Goal: Task Accomplishment & Management: Use online tool/utility

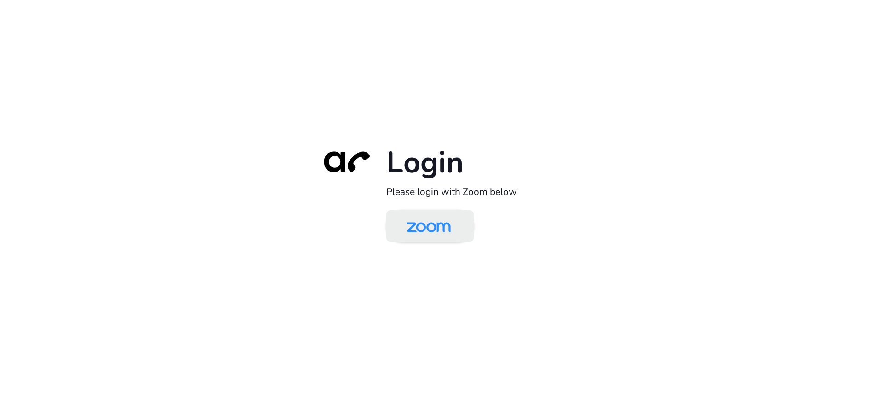
click at [412, 225] on img at bounding box center [428, 227] width 63 height 30
click at [442, 225] on img at bounding box center [428, 227] width 63 height 30
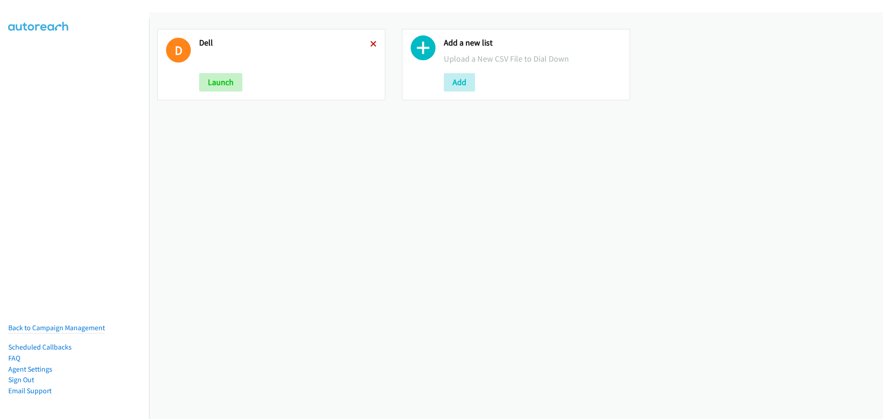
click at [370, 44] on icon at bounding box center [373, 44] width 6 height 6
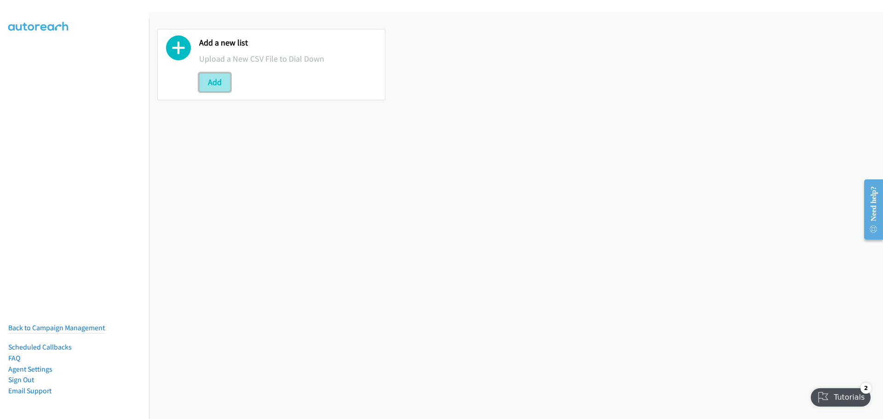
click at [215, 82] on button "Add" at bounding box center [214, 82] width 31 height 18
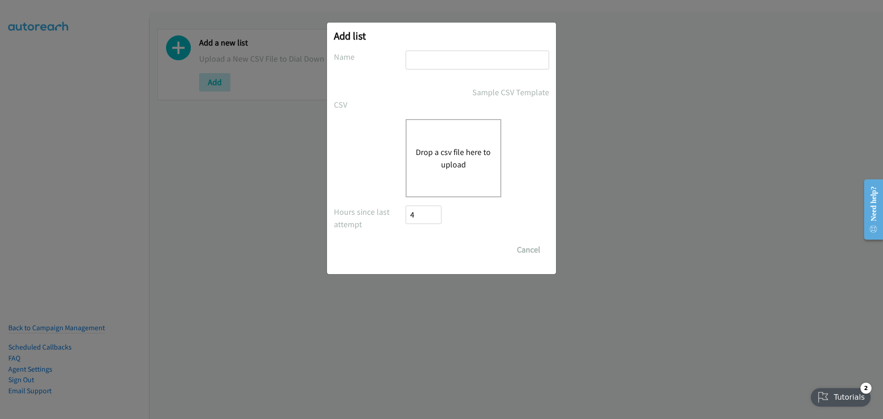
click at [430, 60] on input "text" at bounding box center [478, 60] width 144 height 19
type input "cisco"
click at [459, 172] on div "Drop a csv file here to upload" at bounding box center [454, 158] width 96 height 78
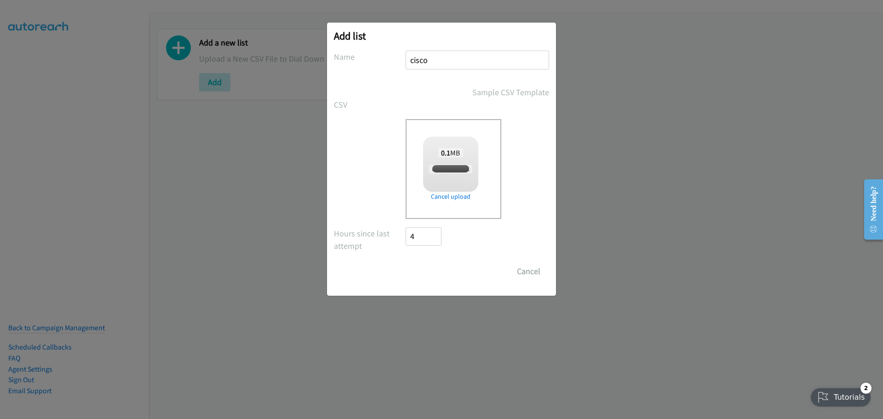
checkbox input "true"
click at [433, 264] on input "Save List" at bounding box center [430, 271] width 48 height 18
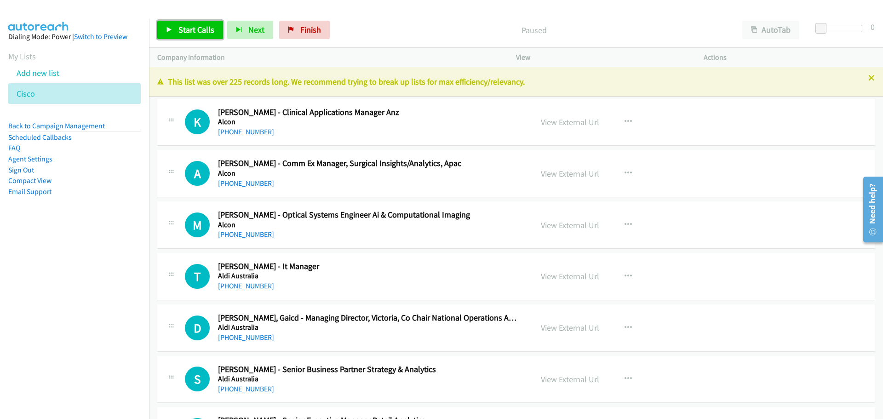
click at [191, 31] on span "Start Calls" at bounding box center [196, 29] width 36 height 11
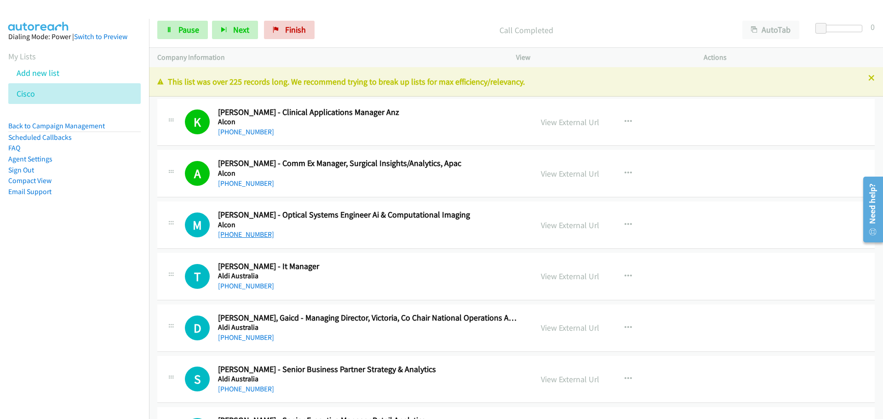
click at [247, 232] on link "[PHONE_NUMBER]" at bounding box center [246, 234] width 56 height 9
click at [247, 284] on link "[PHONE_NUMBER]" at bounding box center [246, 286] width 56 height 9
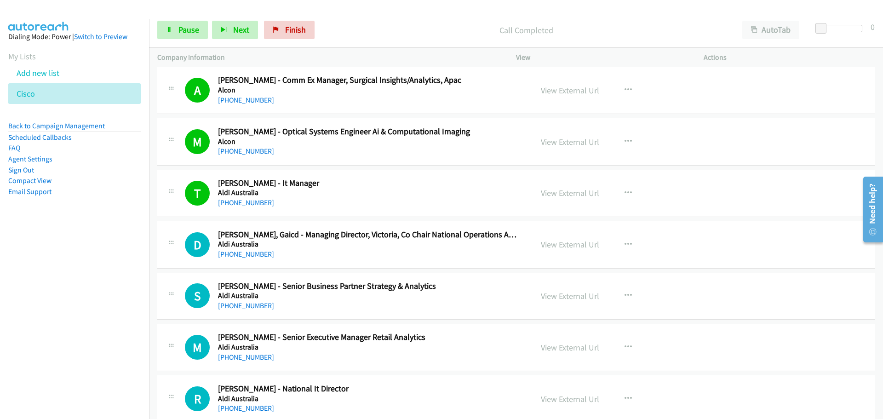
scroll to position [92, 0]
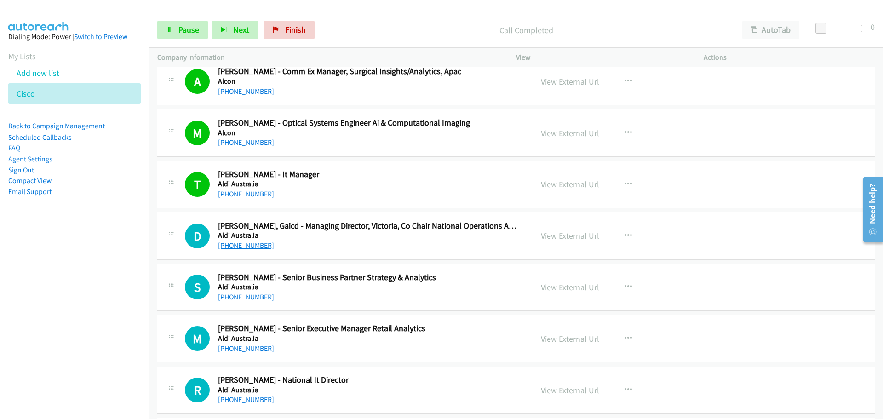
click at [239, 244] on link "[PHONE_NUMBER]" at bounding box center [246, 245] width 56 height 9
click at [247, 296] on link "[PHONE_NUMBER]" at bounding box center [246, 297] width 56 height 9
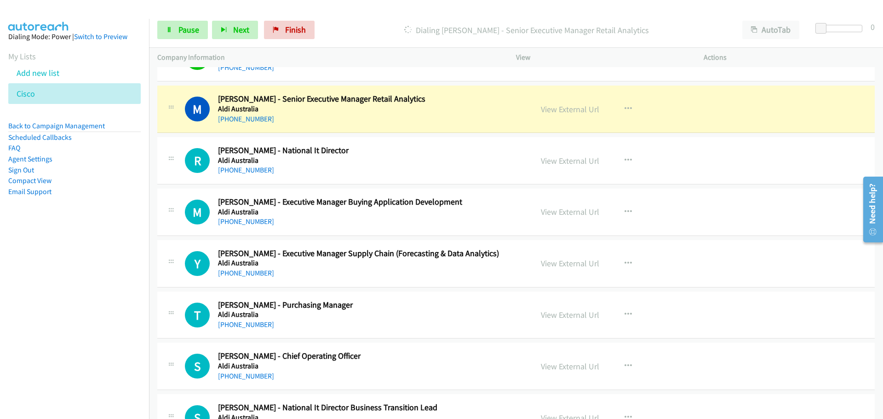
scroll to position [322, 0]
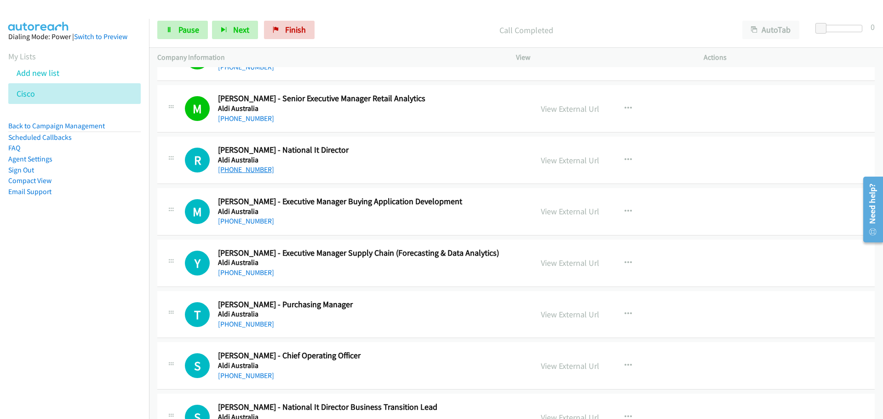
drag, startPoint x: 236, startPoint y: 172, endPoint x: 24, endPoint y: 45, distance: 246.5
click at [236, 172] on link "[PHONE_NUMBER]" at bounding box center [246, 169] width 56 height 9
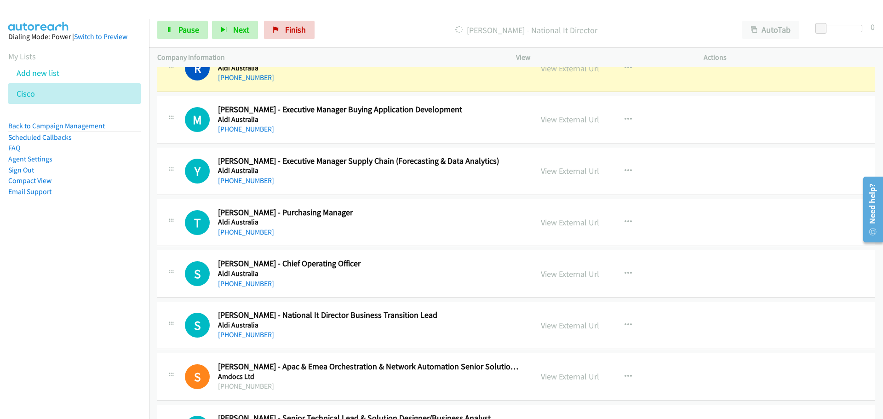
scroll to position [368, 0]
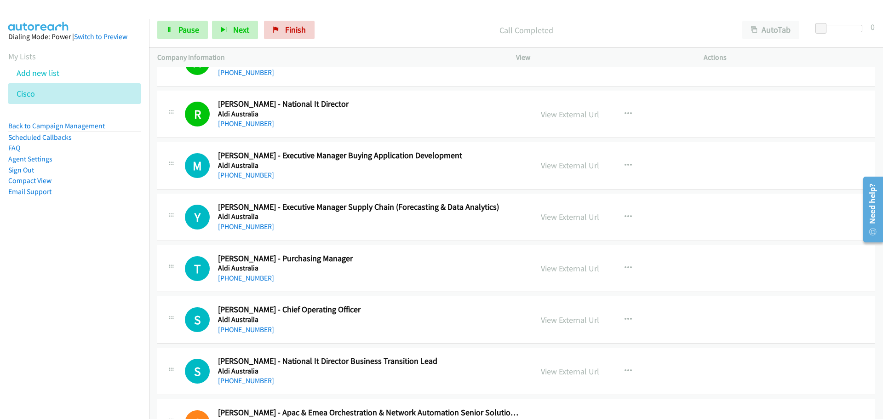
drag, startPoint x: 256, startPoint y: 174, endPoint x: 764, endPoint y: 172, distance: 507.8
click at [256, 174] on link "[PHONE_NUMBER]" at bounding box center [246, 175] width 56 height 9
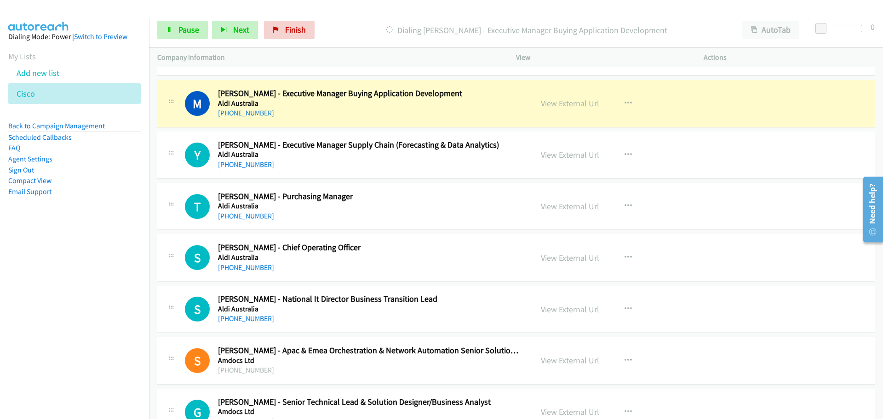
scroll to position [414, 0]
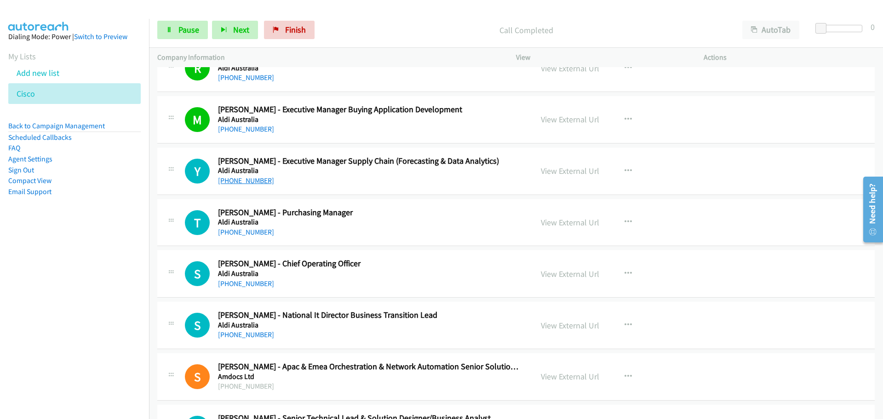
click at [241, 179] on link "[PHONE_NUMBER]" at bounding box center [246, 180] width 56 height 9
click at [257, 232] on link "[PHONE_NUMBER]" at bounding box center [246, 232] width 56 height 9
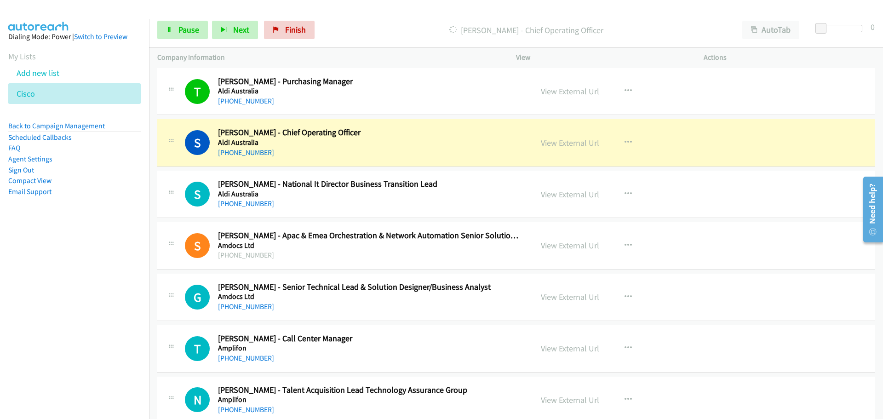
scroll to position [598, 0]
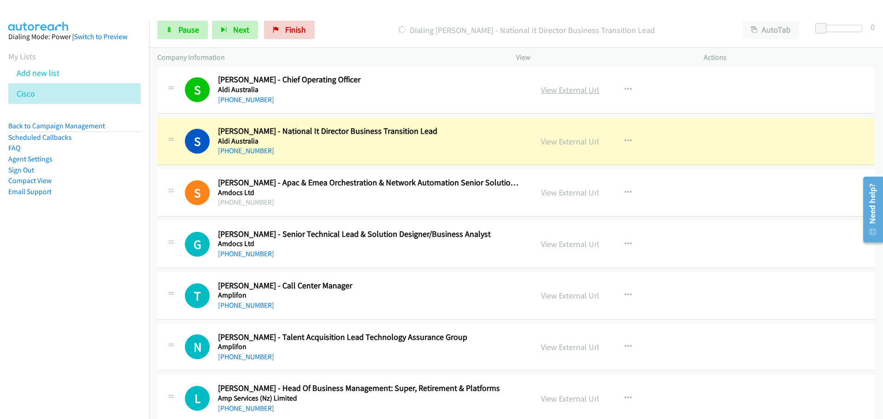
click at [565, 88] on link "View External Url" at bounding box center [570, 90] width 58 height 11
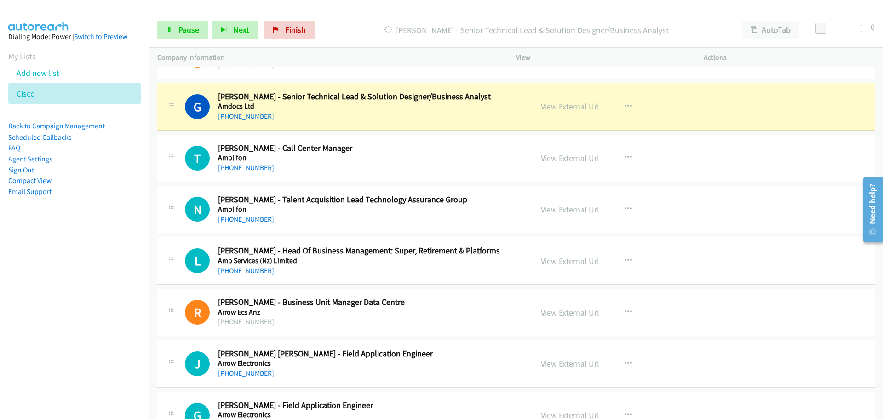
scroll to position [736, 0]
click at [570, 105] on link "View External Url" at bounding box center [570, 106] width 58 height 11
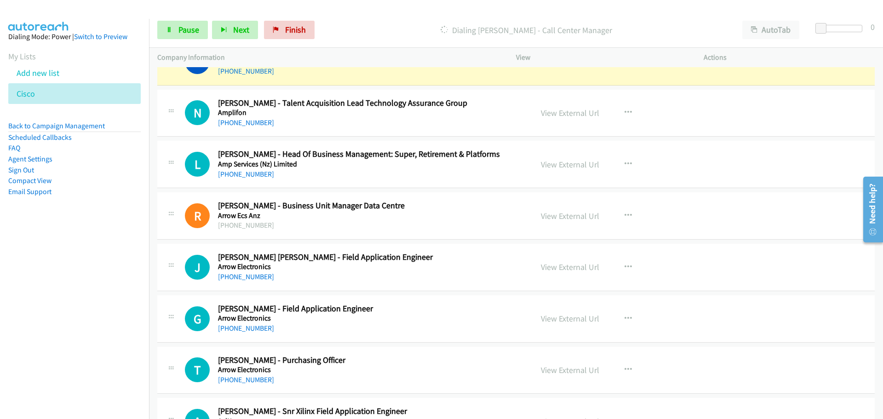
scroll to position [782, 0]
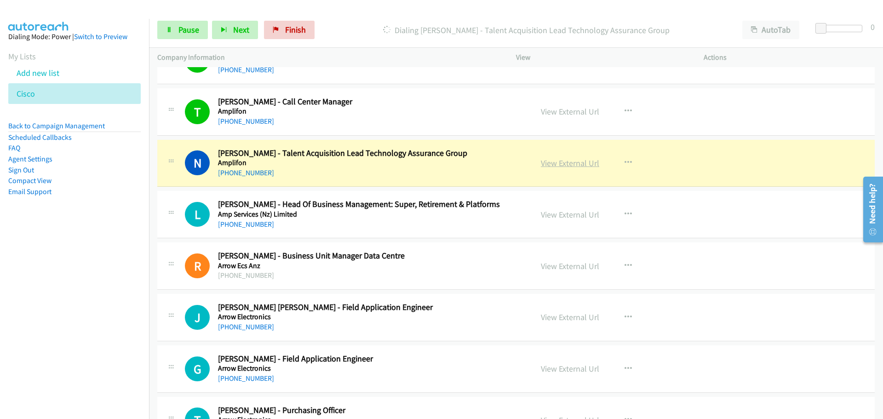
click at [567, 165] on link "View External Url" at bounding box center [570, 163] width 58 height 11
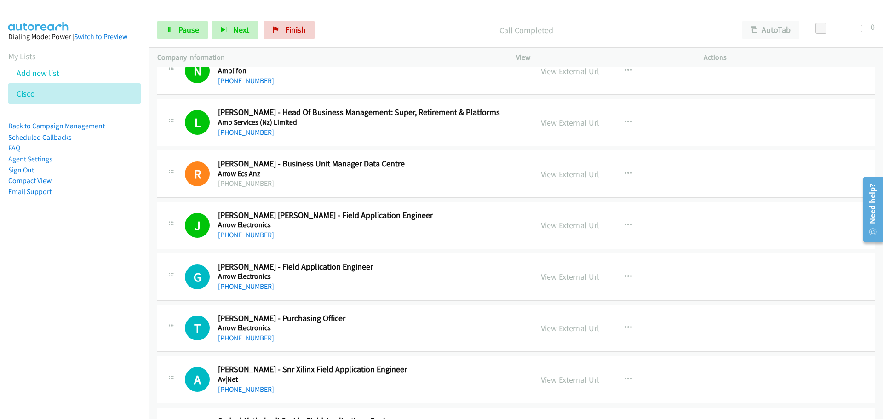
scroll to position [1058, 0]
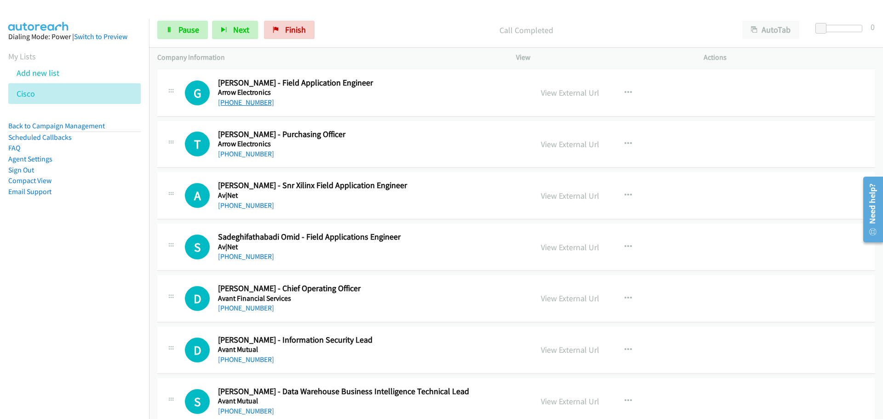
click at [228, 103] on link "[PHONE_NUMBER]" at bounding box center [246, 102] width 56 height 9
click at [254, 152] on link "[PHONE_NUMBER]" at bounding box center [246, 153] width 56 height 9
click at [238, 205] on link "[PHONE_NUMBER]" at bounding box center [246, 205] width 56 height 9
click at [241, 205] on link "[PHONE_NUMBER]" at bounding box center [246, 205] width 56 height 9
click at [252, 257] on link "[PHONE_NUMBER]" at bounding box center [246, 256] width 56 height 9
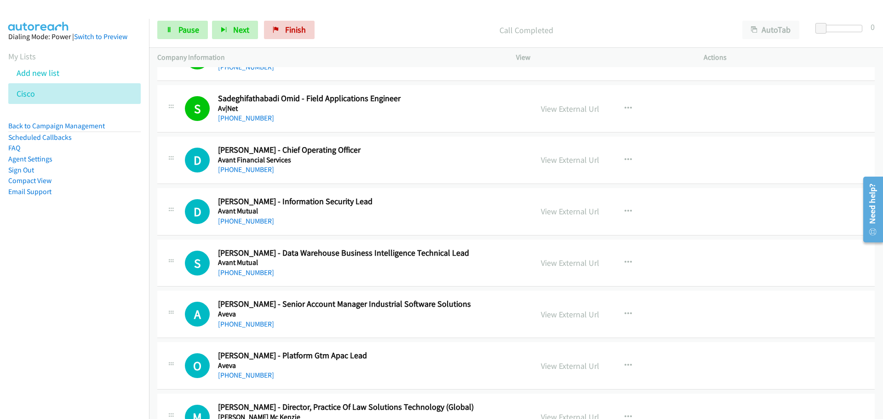
scroll to position [1242, 0]
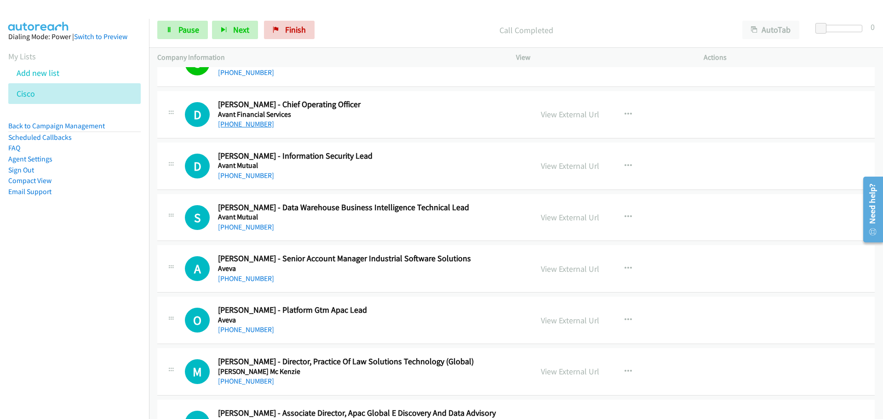
click at [245, 124] on link "[PHONE_NUMBER]" at bounding box center [246, 124] width 56 height 9
click at [242, 172] on link "[PHONE_NUMBER]" at bounding box center [246, 175] width 56 height 9
drag, startPoint x: 236, startPoint y: 228, endPoint x: 840, endPoint y: 237, distance: 603.6
click at [236, 228] on link "[PHONE_NUMBER]" at bounding box center [246, 227] width 56 height 9
click at [262, 279] on link "[PHONE_NUMBER]" at bounding box center [246, 278] width 56 height 9
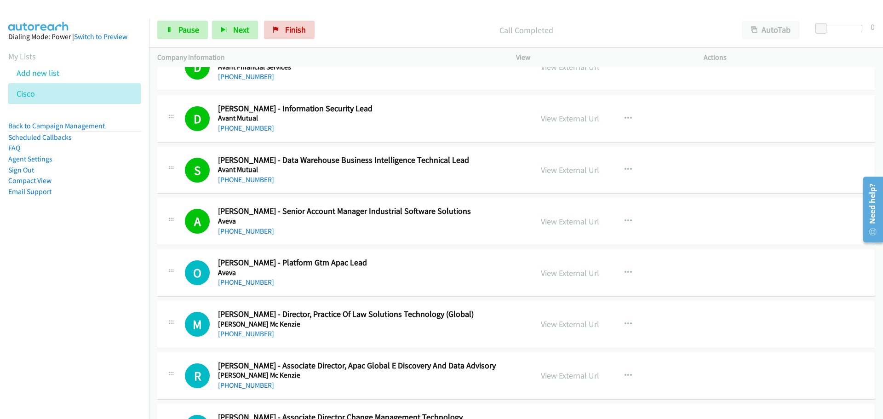
scroll to position [1334, 0]
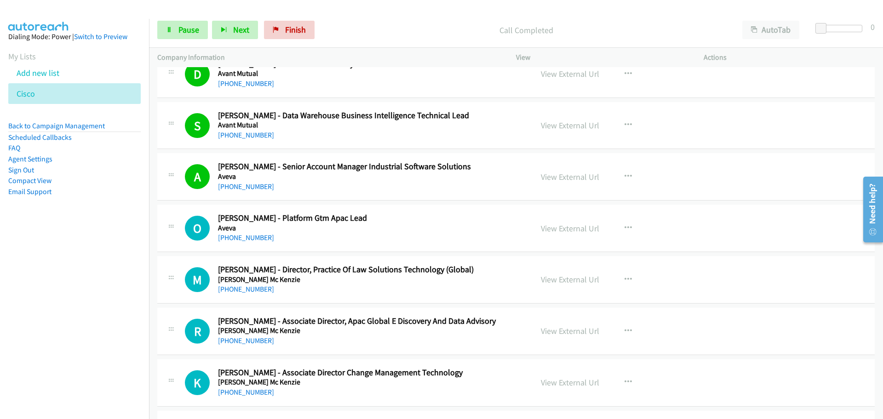
click at [251, 243] on div "[PHONE_NUMBER]" at bounding box center [369, 237] width 303 height 11
drag, startPoint x: 238, startPoint y: 239, endPoint x: 244, endPoint y: 239, distance: 5.5
click at [238, 239] on link "[PHONE_NUMBER]" at bounding box center [246, 237] width 56 height 9
click at [247, 289] on link "[PHONE_NUMBER]" at bounding box center [246, 289] width 56 height 9
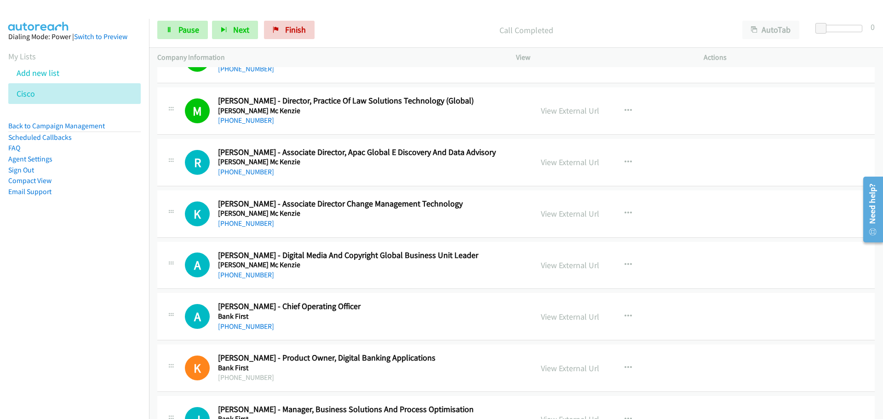
scroll to position [1518, 0]
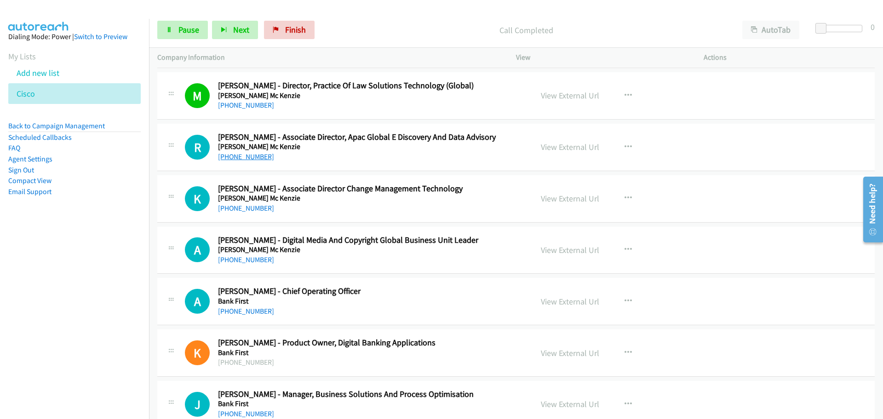
click at [253, 159] on link "[PHONE_NUMBER]" at bounding box center [246, 156] width 56 height 9
click at [253, 208] on link "[PHONE_NUMBER]" at bounding box center [246, 208] width 56 height 9
click at [252, 261] on link "[PHONE_NUMBER]" at bounding box center [246, 259] width 56 height 9
click at [252, 312] on link "[PHONE_NUMBER]" at bounding box center [246, 311] width 56 height 9
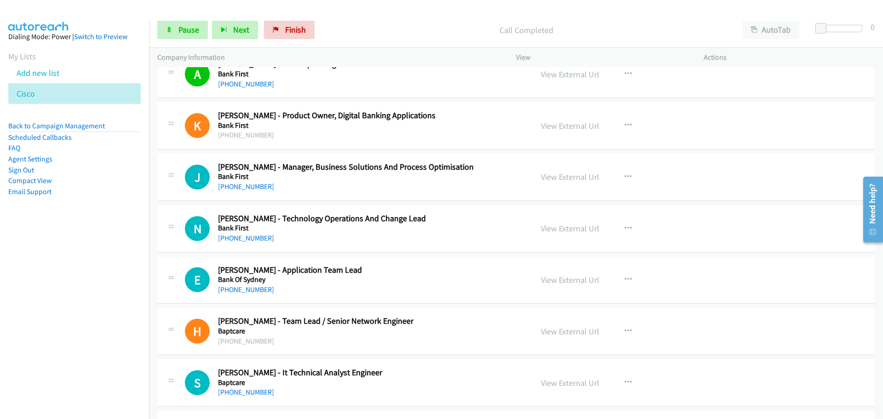
scroll to position [1748, 0]
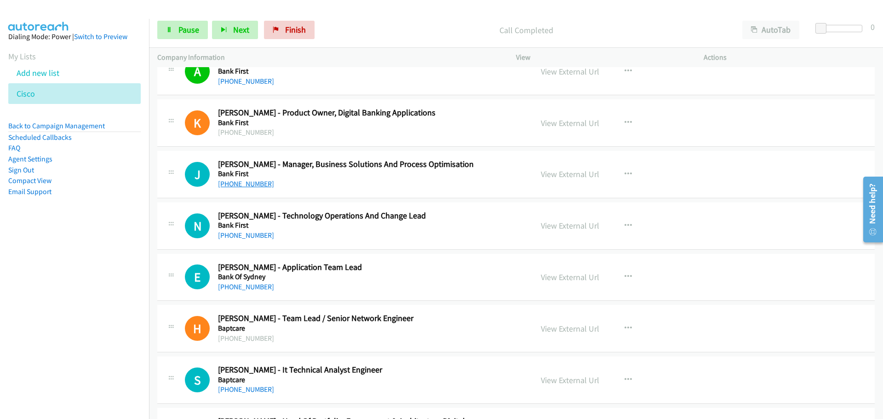
drag, startPoint x: 239, startPoint y: 186, endPoint x: 250, endPoint y: 182, distance: 12.2
click at [239, 186] on link "[PHONE_NUMBER]" at bounding box center [246, 183] width 56 height 9
click at [256, 236] on link "[PHONE_NUMBER]" at bounding box center [246, 235] width 56 height 9
drag, startPoint x: 246, startPoint y: 283, endPoint x: 827, endPoint y: 304, distance: 581.8
click at [246, 283] on link "[PHONE_NUMBER]" at bounding box center [246, 286] width 56 height 9
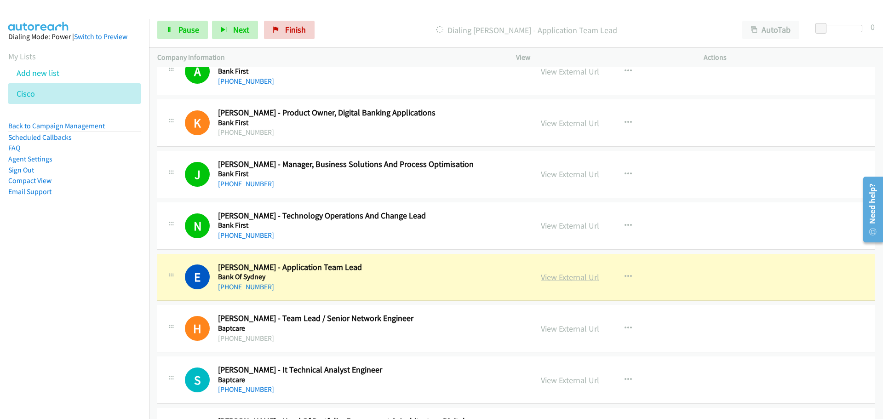
click at [579, 281] on link "View External Url" at bounding box center [570, 277] width 58 height 11
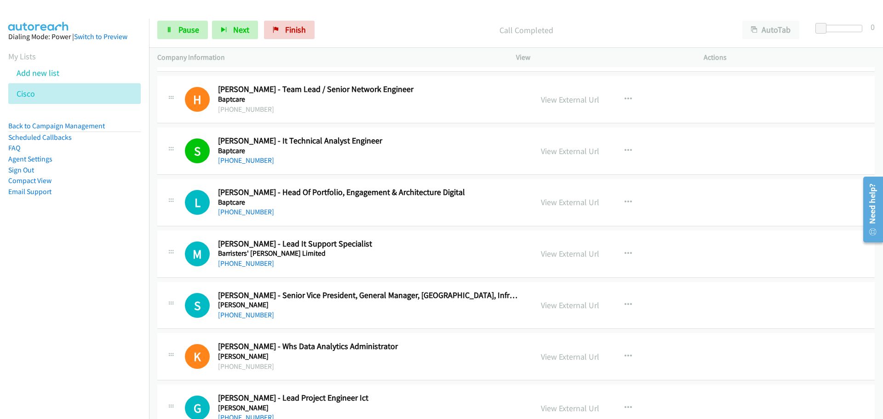
scroll to position [1978, 0]
click at [244, 210] on link "[PHONE_NUMBER]" at bounding box center [246, 211] width 56 height 9
click at [242, 208] on link "[PHONE_NUMBER]" at bounding box center [246, 211] width 56 height 9
click at [234, 259] on link "[PHONE_NUMBER]" at bounding box center [246, 262] width 56 height 9
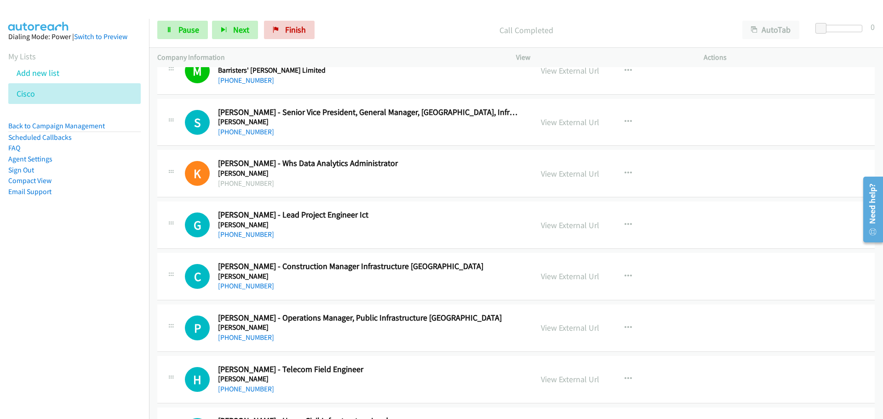
scroll to position [2162, 0]
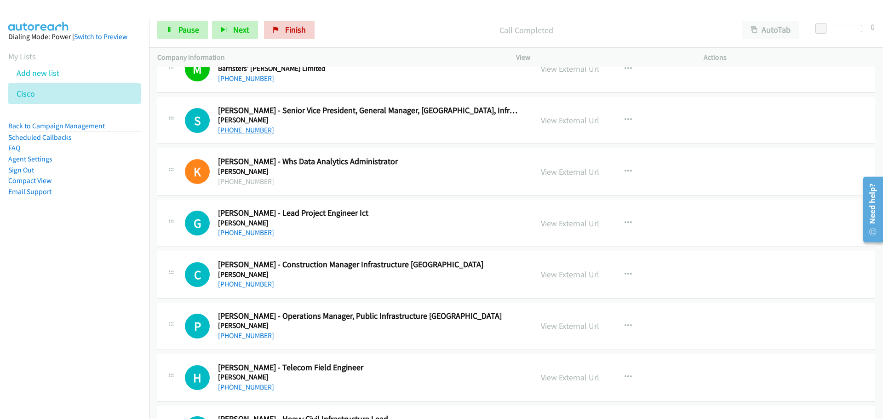
click at [222, 126] on link "[PHONE_NUMBER]" at bounding box center [246, 130] width 56 height 9
click at [237, 232] on link "[PHONE_NUMBER]" at bounding box center [246, 232] width 56 height 9
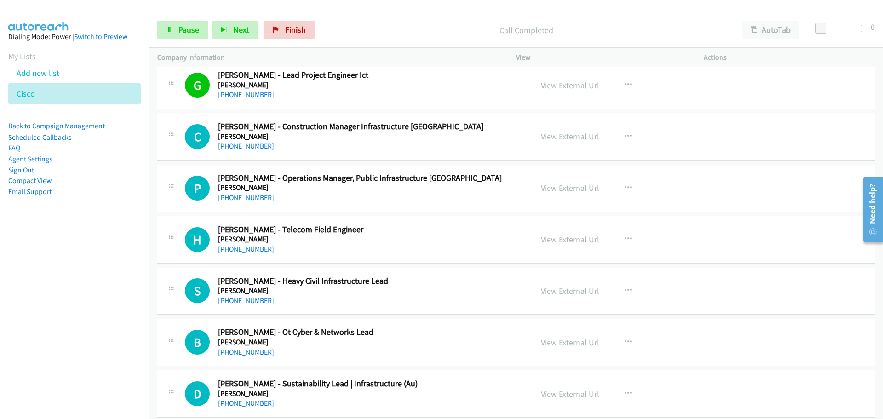
scroll to position [2392, 0]
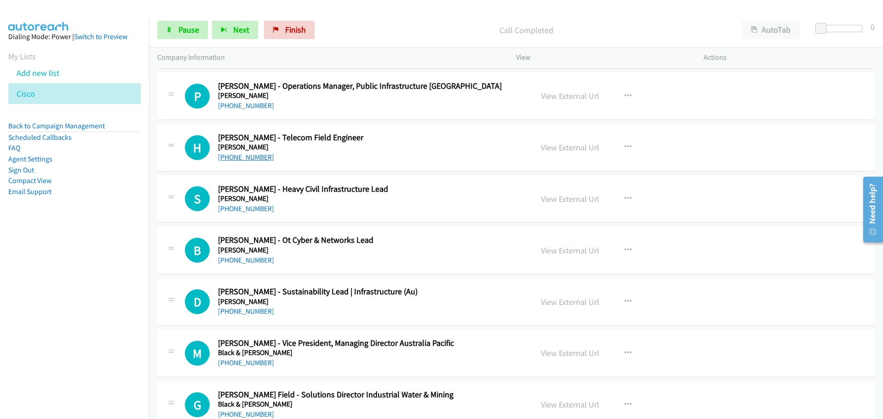
click at [234, 156] on link "[PHONE_NUMBER]" at bounding box center [246, 157] width 56 height 9
click at [246, 256] on link "[PHONE_NUMBER]" at bounding box center [246, 260] width 56 height 9
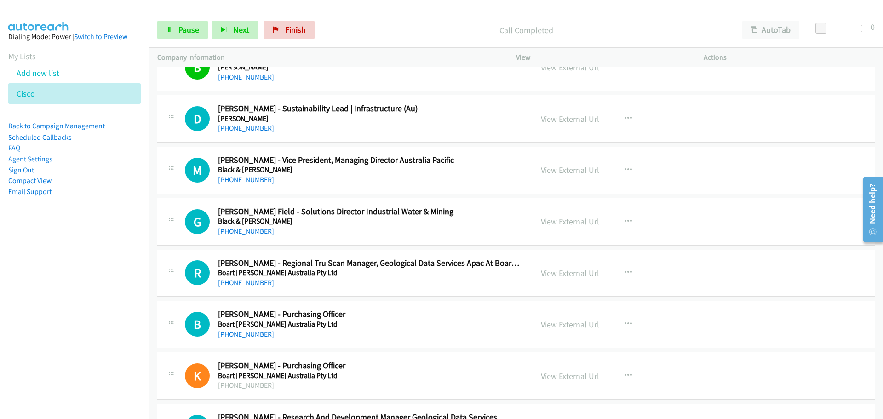
scroll to position [2576, 0]
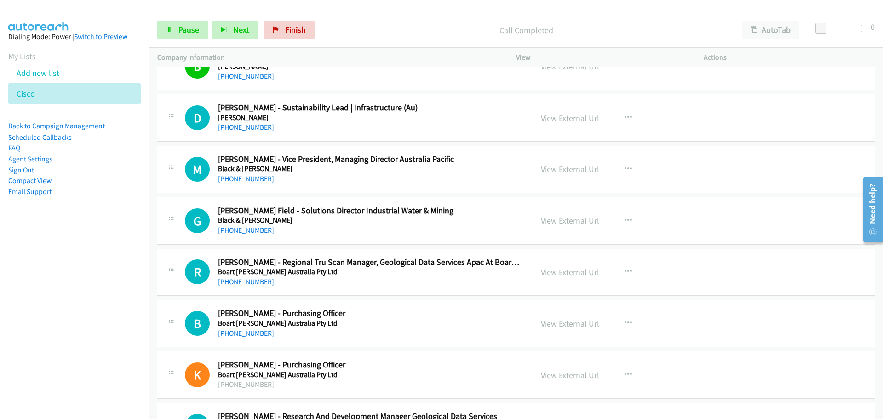
click at [229, 178] on link "[PHONE_NUMBER]" at bounding box center [246, 178] width 56 height 9
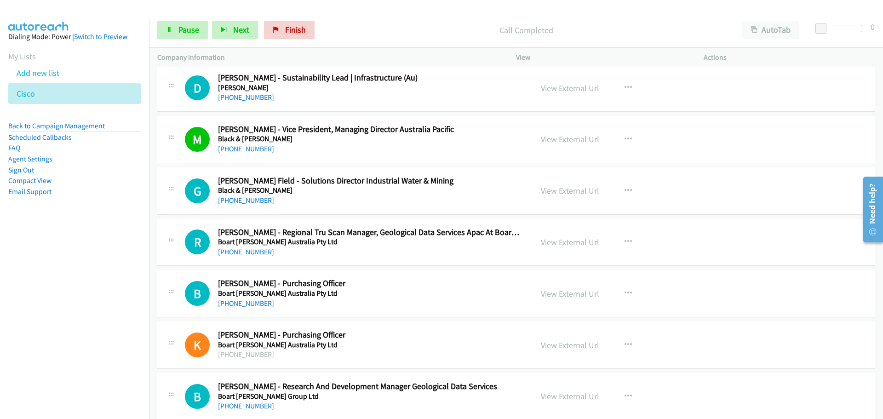
scroll to position [2622, 0]
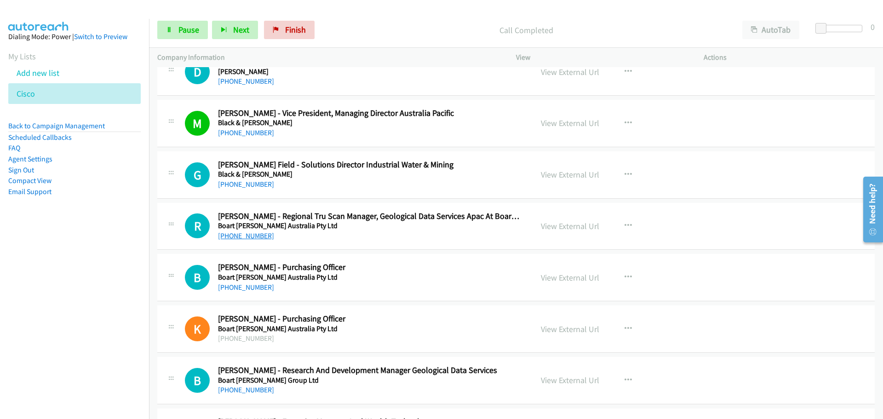
click at [242, 235] on link "[PHONE_NUMBER]" at bounding box center [246, 235] width 56 height 9
click at [242, 287] on link "[PHONE_NUMBER]" at bounding box center [246, 287] width 56 height 9
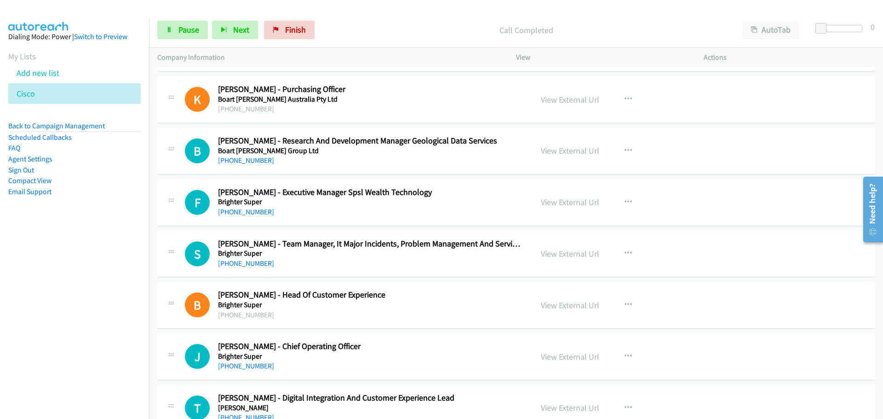
scroll to position [2852, 0]
drag, startPoint x: 260, startPoint y: 156, endPoint x: 271, endPoint y: 149, distance: 13.3
click at [248, 158] on link "[PHONE_NUMBER]" at bounding box center [246, 159] width 56 height 9
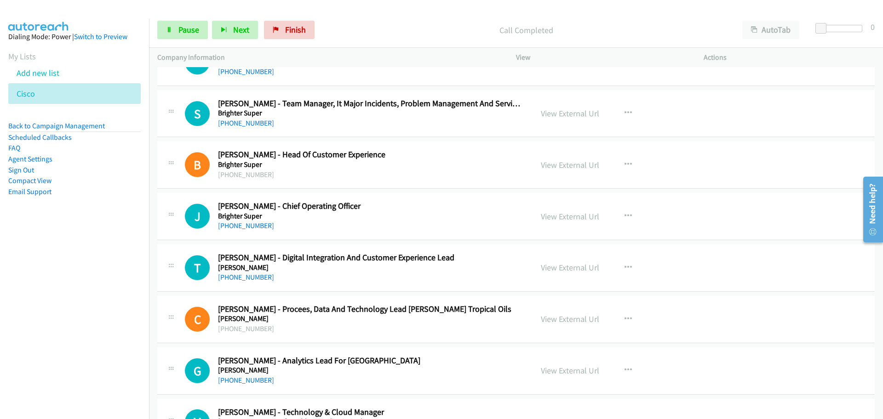
scroll to position [2990, 0]
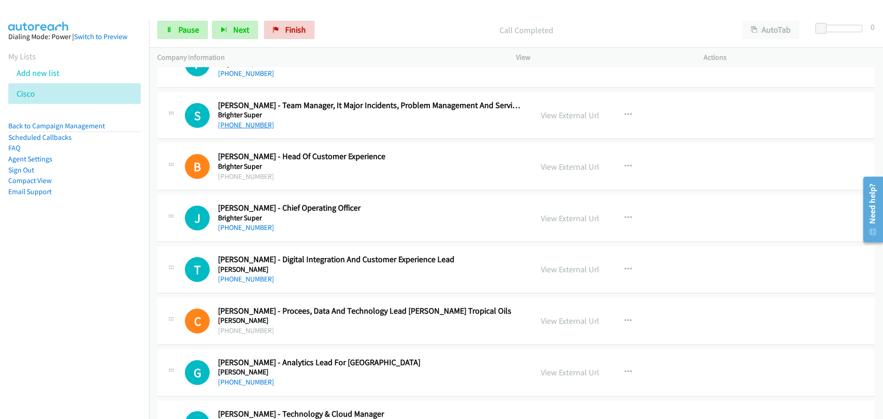
click at [245, 124] on link "[PHONE_NUMBER]" at bounding box center [246, 125] width 56 height 9
click at [257, 226] on link "[PHONE_NUMBER]" at bounding box center [246, 227] width 56 height 9
click at [247, 282] on link "[PHONE_NUMBER]" at bounding box center [246, 279] width 56 height 9
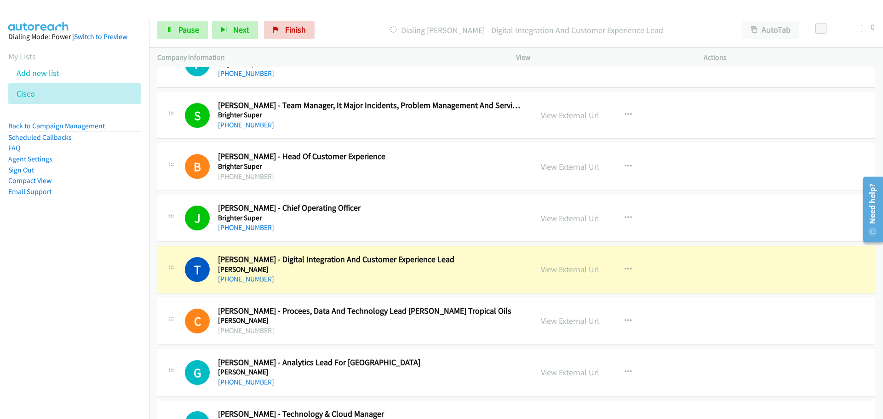
click at [572, 269] on link "View External Url" at bounding box center [570, 269] width 58 height 11
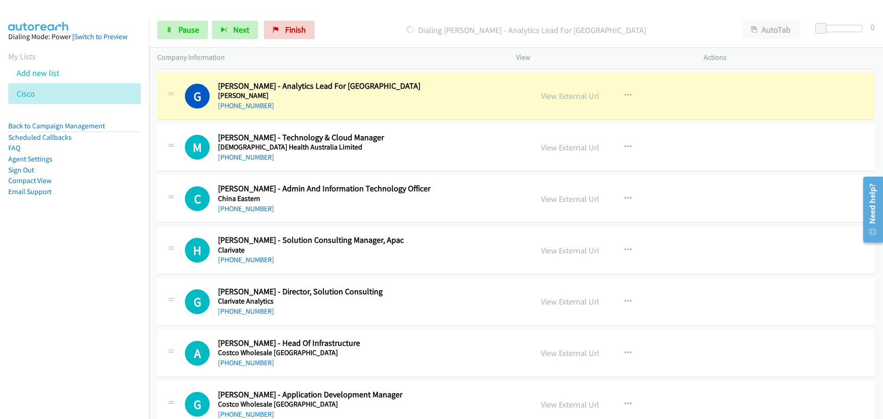
scroll to position [3266, 0]
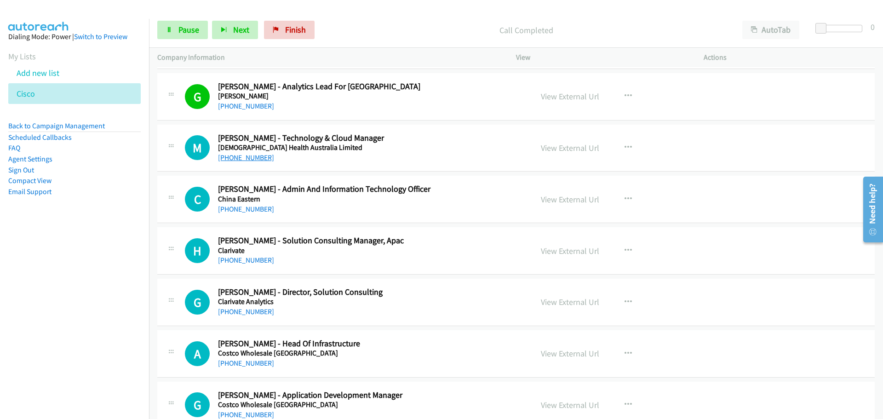
click at [234, 156] on link "[PHONE_NUMBER]" at bounding box center [246, 157] width 56 height 9
click at [234, 206] on link "[PHONE_NUMBER]" at bounding box center [246, 209] width 56 height 9
click at [242, 259] on link "[PHONE_NUMBER]" at bounding box center [246, 260] width 56 height 9
click at [246, 313] on link "[PHONE_NUMBER]" at bounding box center [246, 311] width 56 height 9
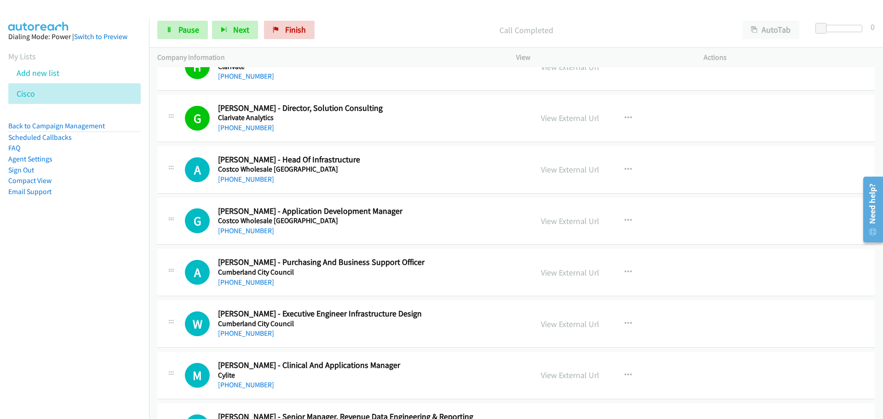
scroll to position [3496, 0]
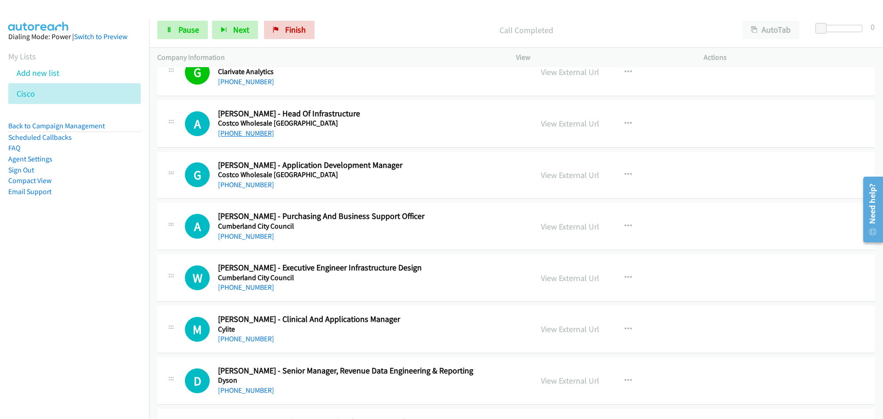
click at [253, 130] on link "[PHONE_NUMBER]" at bounding box center [246, 133] width 56 height 9
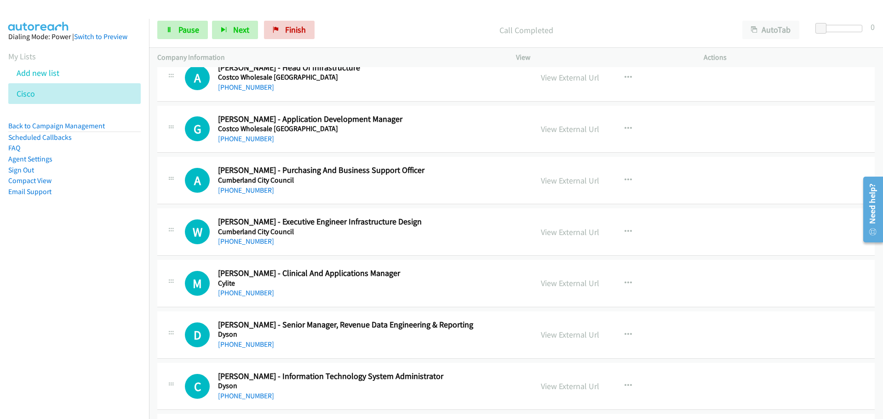
click at [157, 21] on link "Start Calls" at bounding box center [166, 26] width 18 height 10
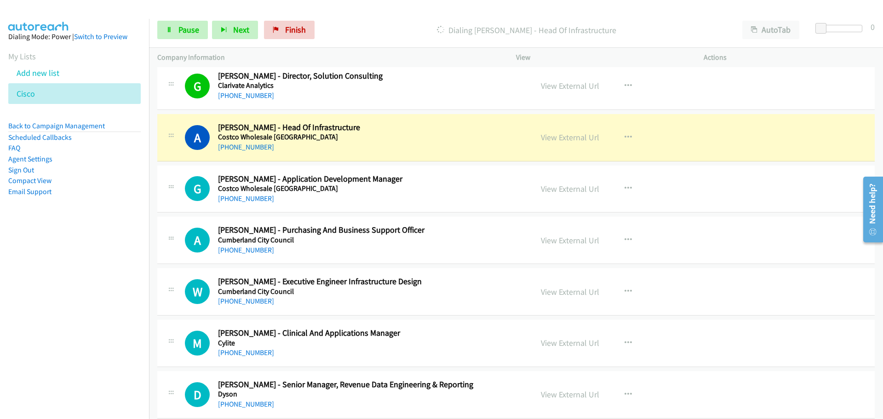
scroll to position [3496, 0]
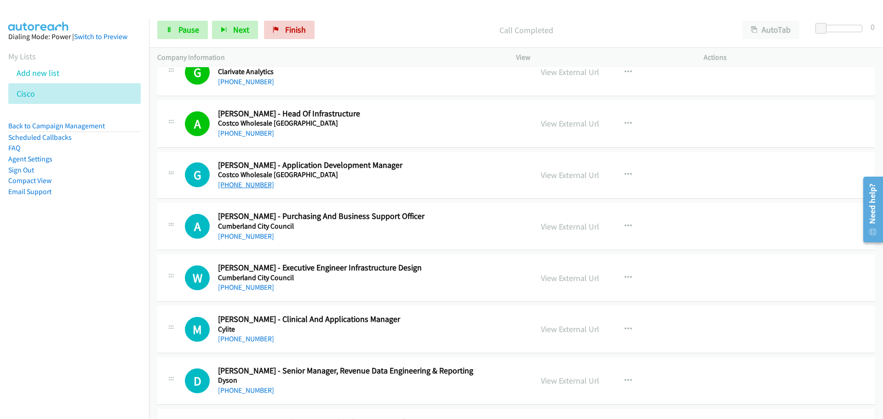
click at [240, 183] on link "[PHONE_NUMBER]" at bounding box center [246, 184] width 56 height 9
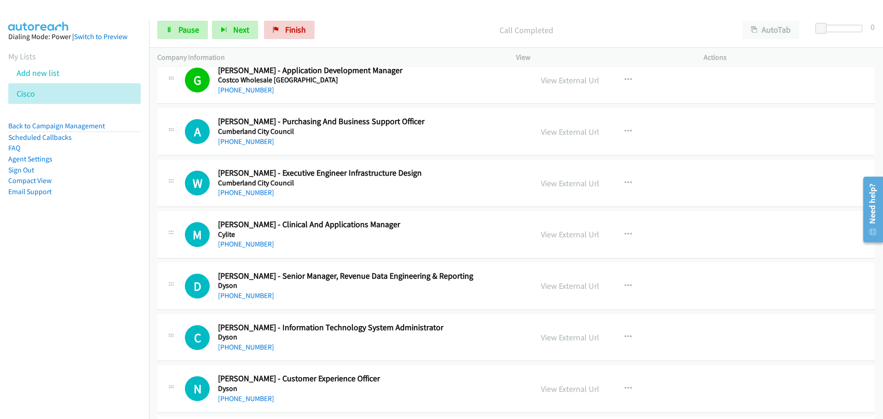
scroll to position [3634, 0]
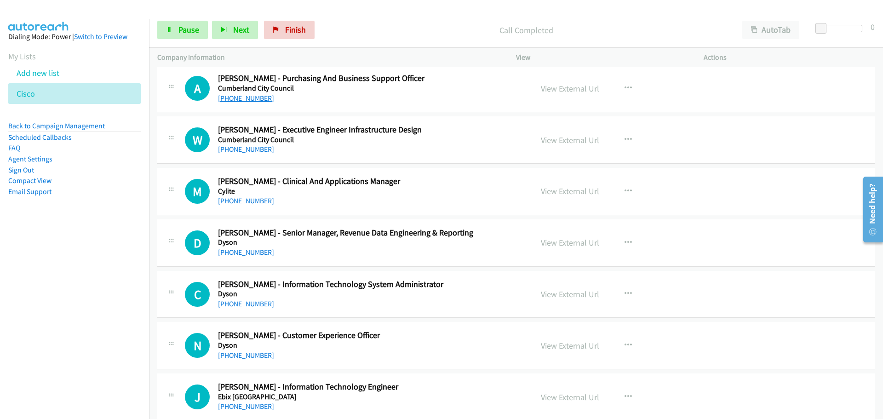
click at [241, 94] on link "[PHONE_NUMBER]" at bounding box center [246, 98] width 56 height 9
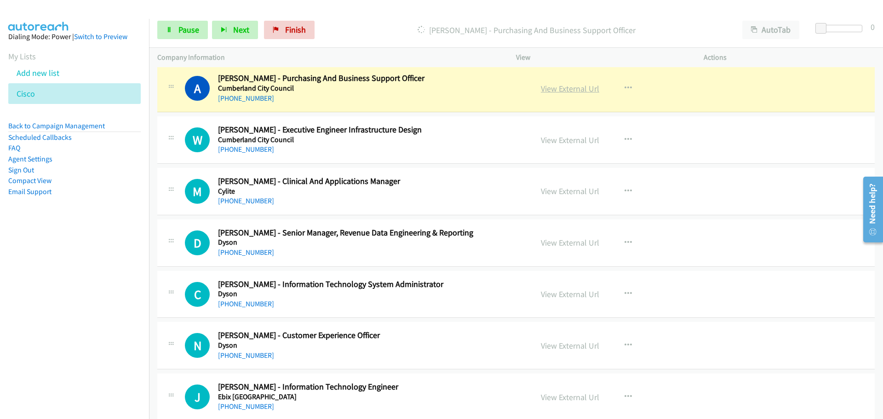
click at [572, 91] on link "View External Url" at bounding box center [570, 88] width 58 height 11
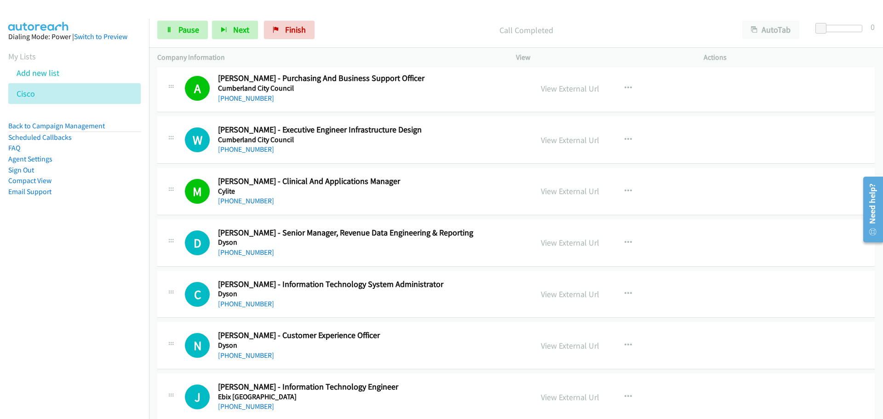
click at [256, 242] on h5 "Dyson" at bounding box center [369, 242] width 303 height 9
click at [236, 151] on link "[PHONE_NUMBER]" at bounding box center [246, 149] width 56 height 9
click at [239, 301] on link "[PHONE_NUMBER]" at bounding box center [246, 303] width 56 height 9
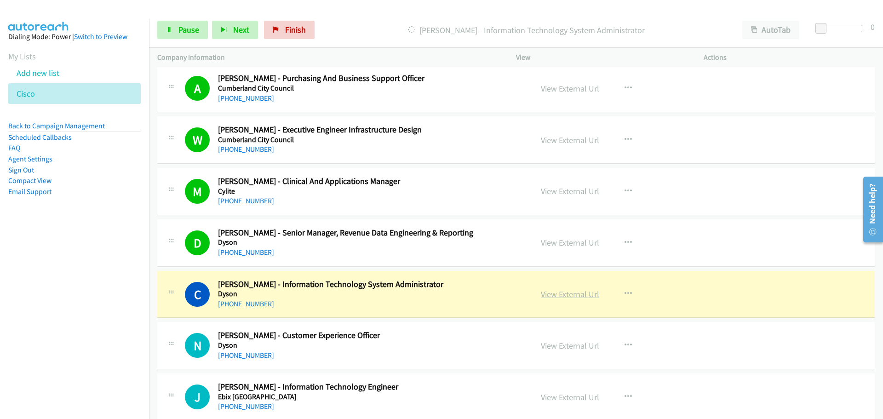
click at [578, 292] on link "View External Url" at bounding box center [570, 294] width 58 height 11
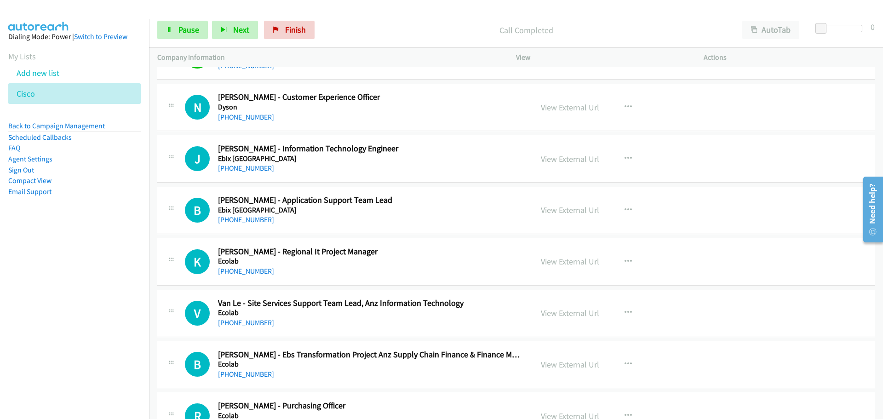
scroll to position [3864, 0]
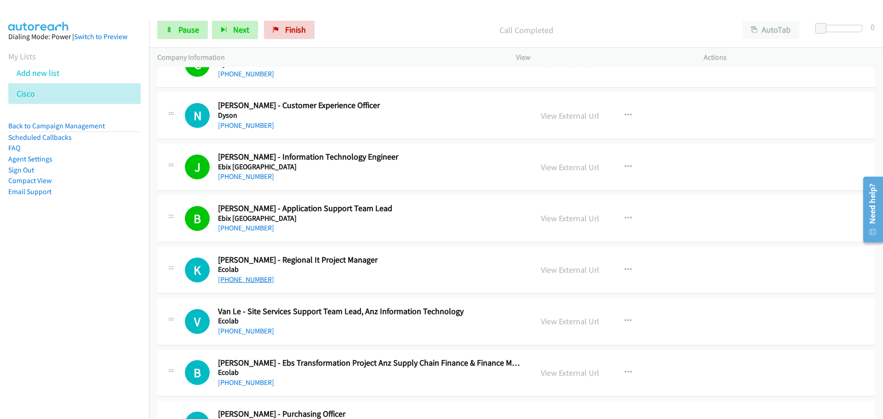
click at [247, 278] on link "[PHONE_NUMBER]" at bounding box center [246, 279] width 56 height 9
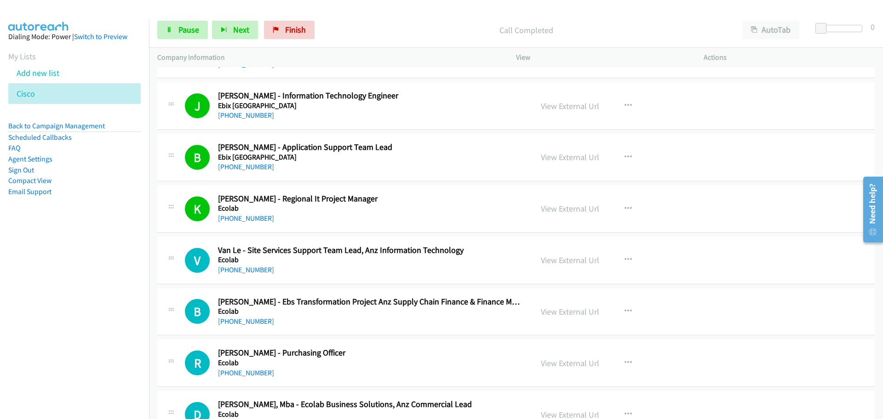
scroll to position [3956, 0]
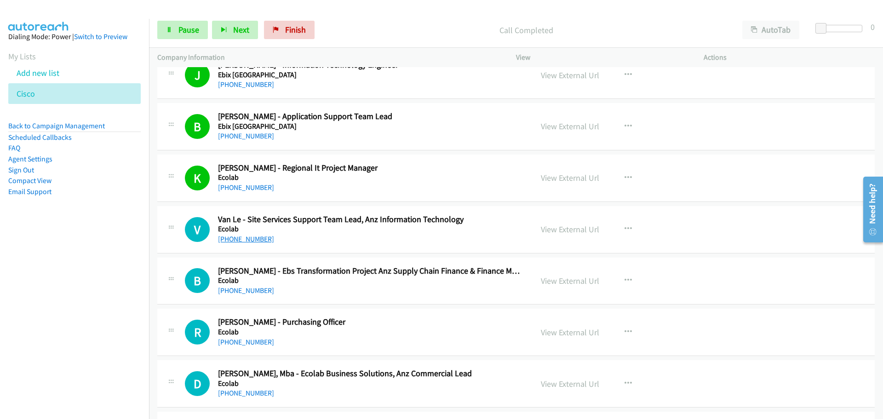
click at [256, 239] on link "[PHONE_NUMBER]" at bounding box center [246, 239] width 56 height 9
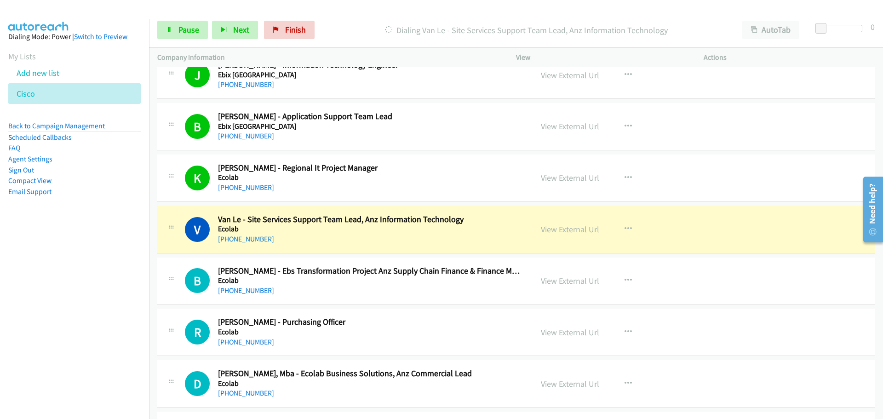
click at [569, 231] on link "View External Url" at bounding box center [570, 229] width 58 height 11
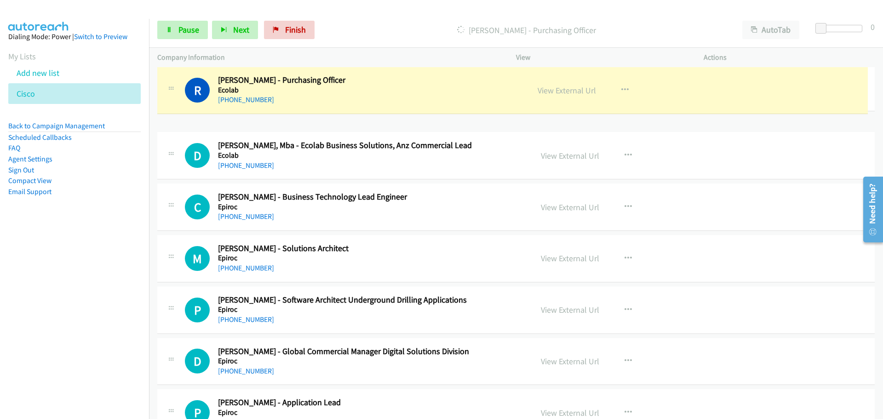
scroll to position [4131, 0]
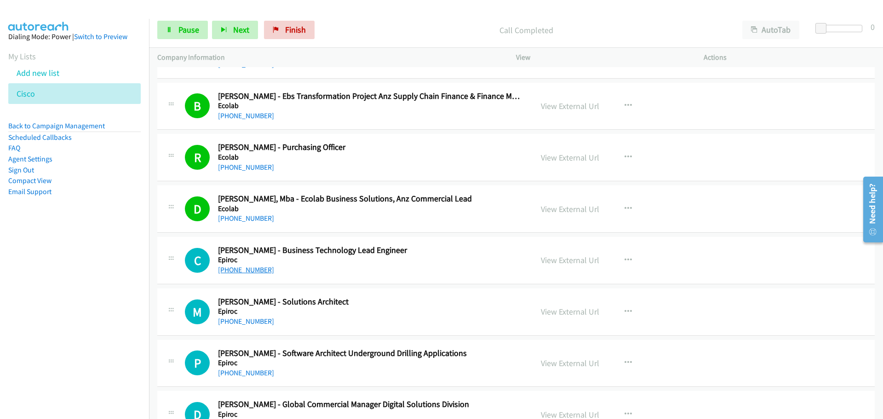
click at [259, 272] on link "[PHONE_NUMBER]" at bounding box center [246, 269] width 56 height 9
click at [249, 321] on link "[PHONE_NUMBER]" at bounding box center [246, 321] width 56 height 9
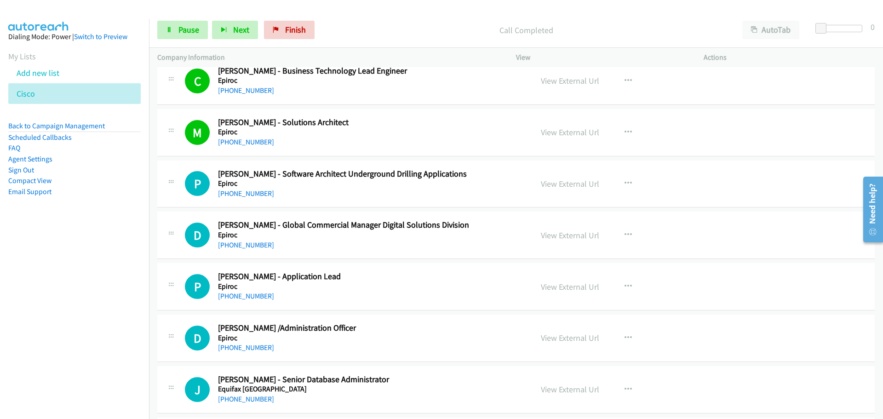
scroll to position [4315, 0]
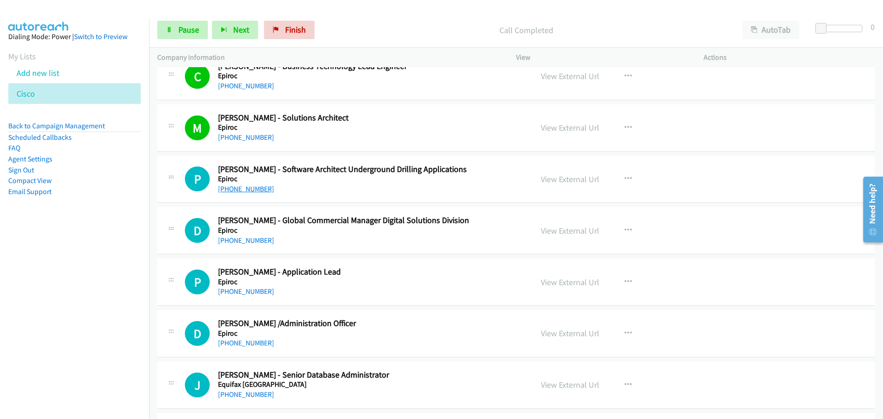
click at [236, 186] on link "[PHONE_NUMBER]" at bounding box center [246, 188] width 56 height 9
click at [233, 292] on link "[PHONE_NUMBER]" at bounding box center [246, 291] width 56 height 9
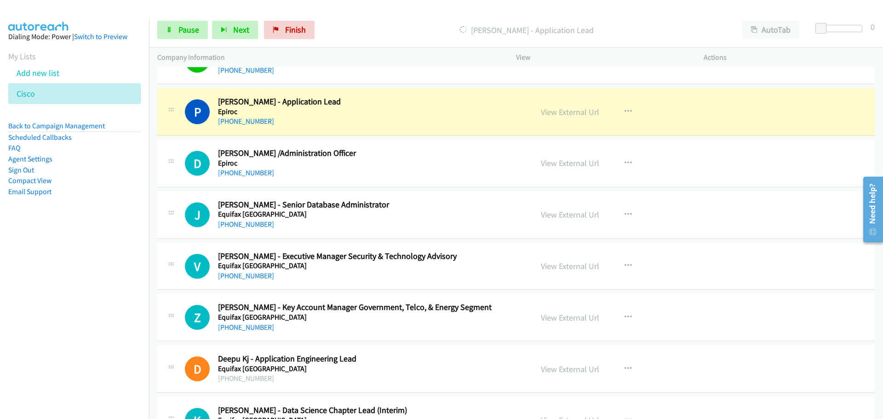
scroll to position [4499, 0]
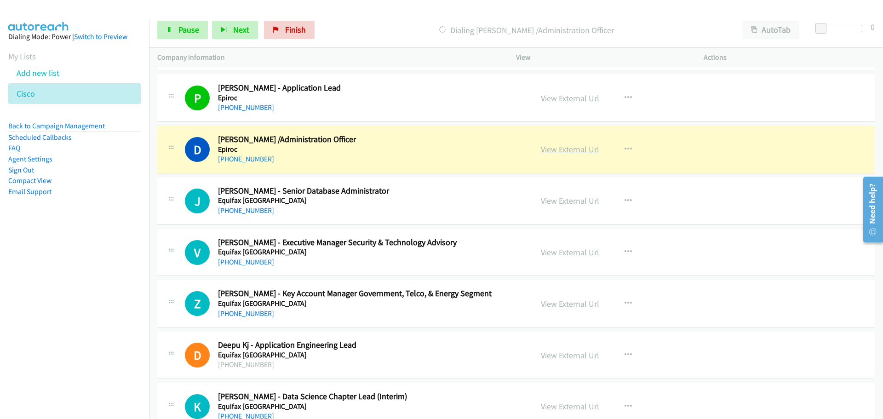
click at [554, 146] on link "View External Url" at bounding box center [570, 149] width 58 height 11
